Goal: Task Accomplishment & Management: Manage account settings

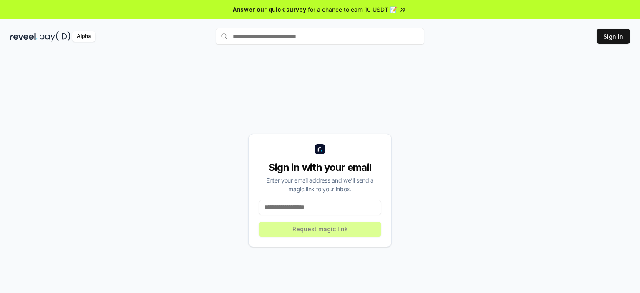
click at [315, 203] on input at bounding box center [320, 207] width 123 height 15
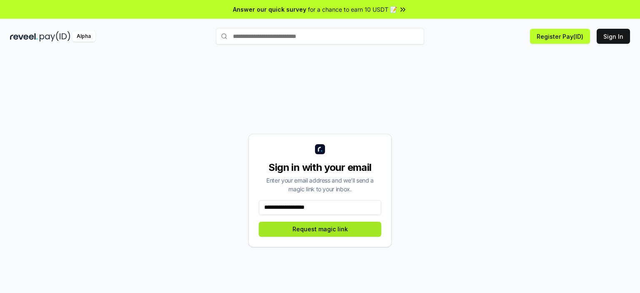
type input "**********"
click at [326, 235] on button "Request magic link" at bounding box center [320, 229] width 123 height 15
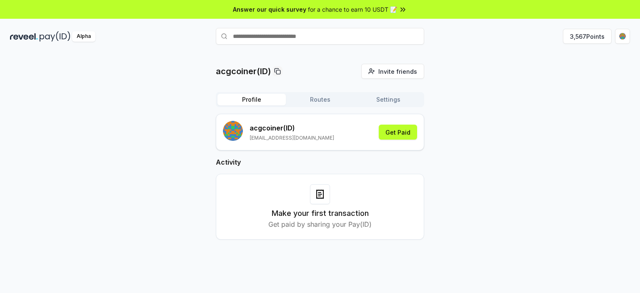
click at [316, 100] on button "Routes" at bounding box center [320, 100] width 68 height 12
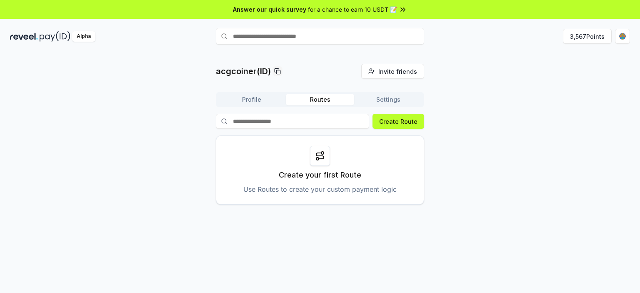
click at [390, 99] on button "Settings" at bounding box center [388, 100] width 68 height 12
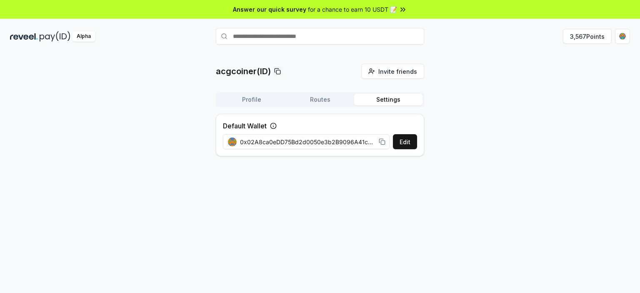
click at [258, 104] on button "Profile" at bounding box center [252, 100] width 68 height 12
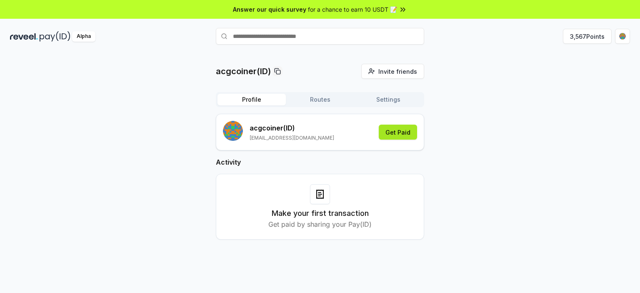
click at [402, 133] on button "Get Paid" at bounding box center [398, 132] width 38 height 15
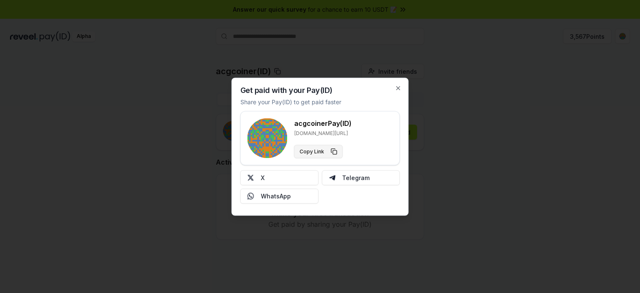
click at [322, 150] on button "Copy Link" at bounding box center [318, 151] width 49 height 13
click at [400, 90] on icon "button" at bounding box center [398, 88] width 7 height 7
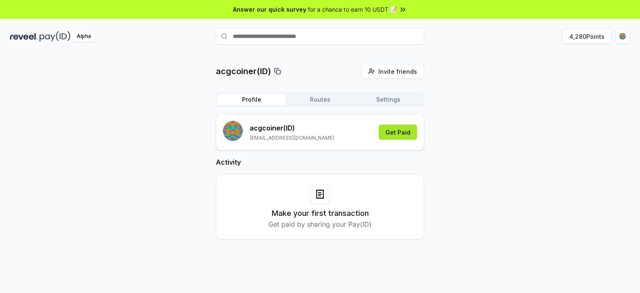
click at [388, 131] on button "Get Paid" at bounding box center [398, 132] width 38 height 15
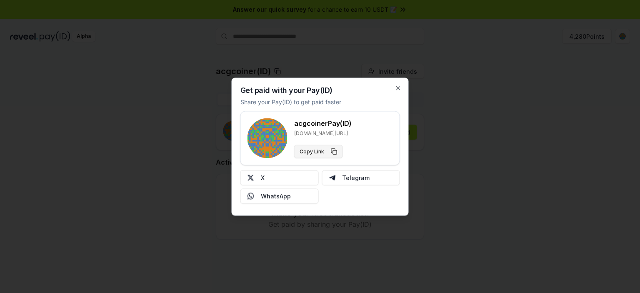
click at [327, 149] on button "Copy Link" at bounding box center [318, 151] width 49 height 13
click at [398, 88] on icon "button" at bounding box center [398, 87] width 3 height 3
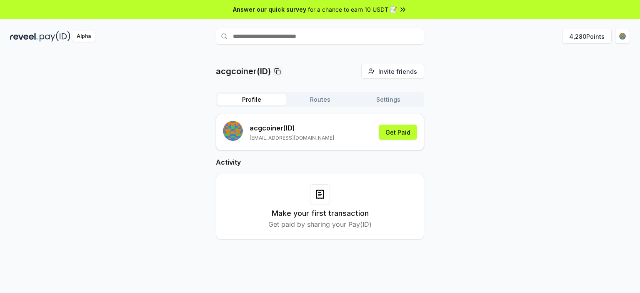
click at [38, 38] on div "Alpha" at bounding box center [113, 36] width 206 height 10
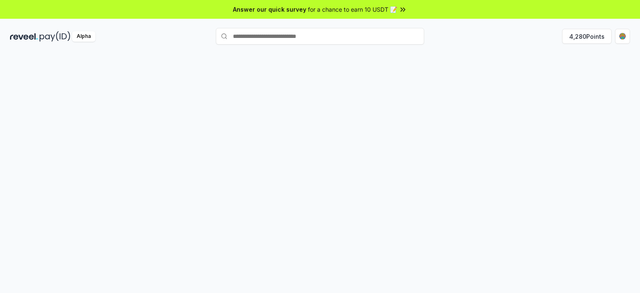
click at [74, 38] on div "Alpha" at bounding box center [83, 36] width 23 height 10
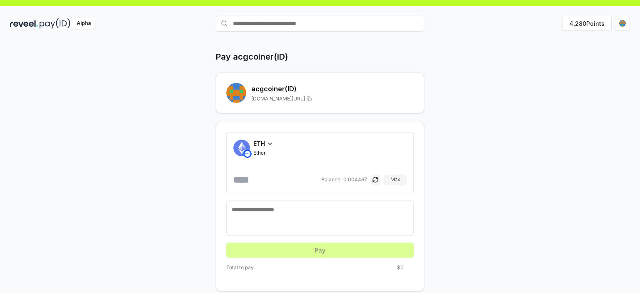
scroll to position [23, 0]
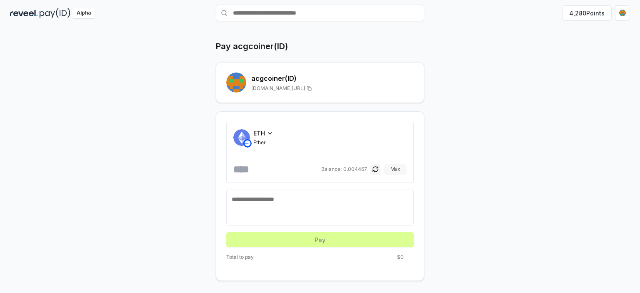
click at [394, 168] on button "Max" at bounding box center [395, 169] width 23 height 10
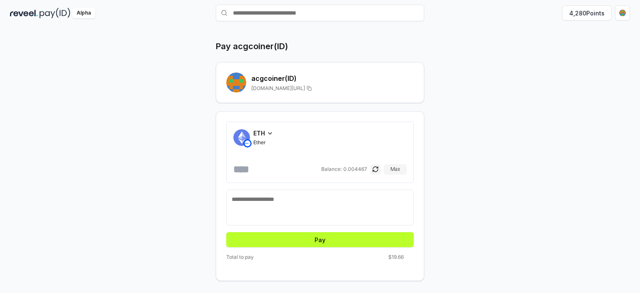
click at [284, 206] on textarea at bounding box center [320, 207] width 177 height 25
drag, startPoint x: 258, startPoint y: 168, endPoint x: 435, endPoint y: 183, distance: 177.3
click at [435, 171] on div "**********" at bounding box center [320, 160] width 500 height 240
type input "*****"
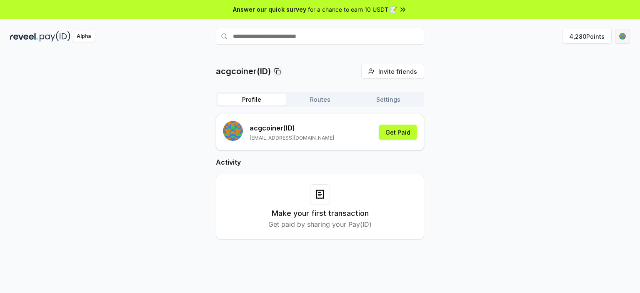
click at [620, 36] on html "Answer our quick survey for a chance to earn 10 USDT 📝 Alpha 4,280 Points acgco…" at bounding box center [320, 146] width 640 height 293
